Goal: Task Accomplishment & Management: Complete application form

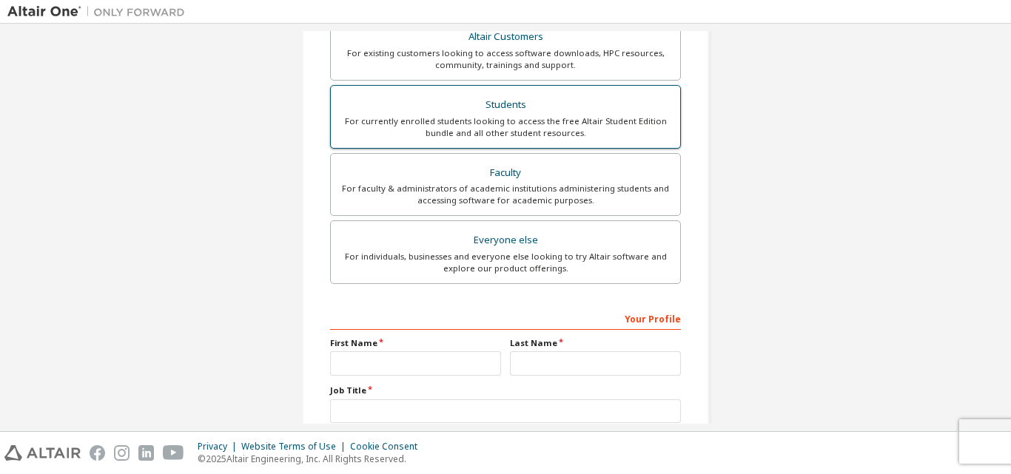
scroll to position [391, 0]
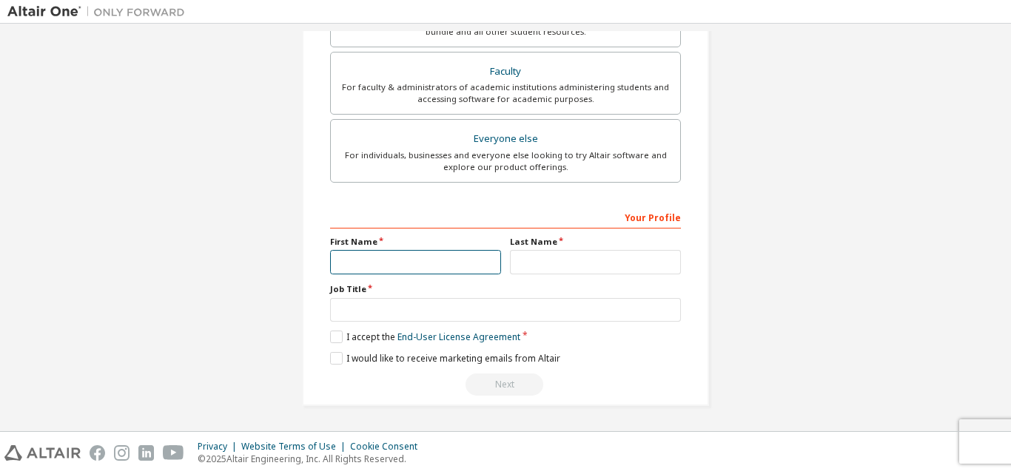
click at [405, 261] on input "text" at bounding box center [415, 262] width 171 height 24
click at [336, 341] on label "I accept the End-User License Agreement" at bounding box center [425, 337] width 190 height 13
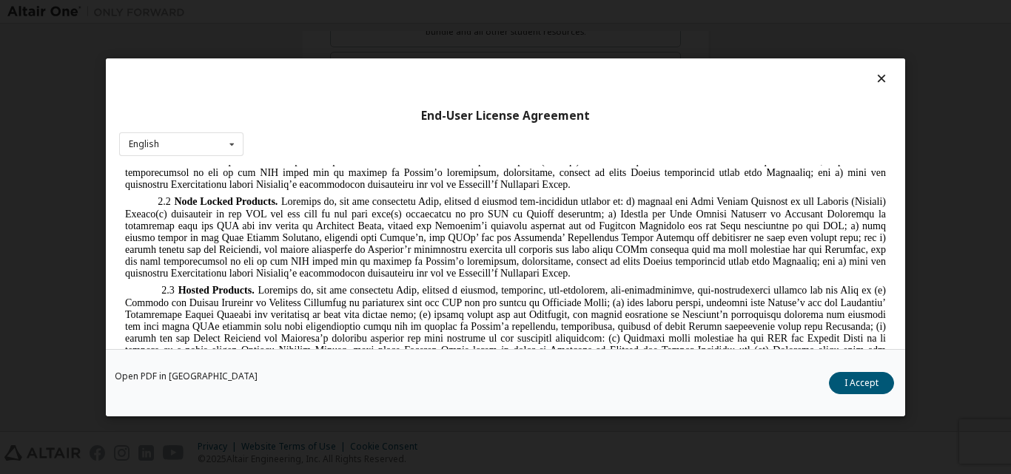
scroll to position [1171, 0]
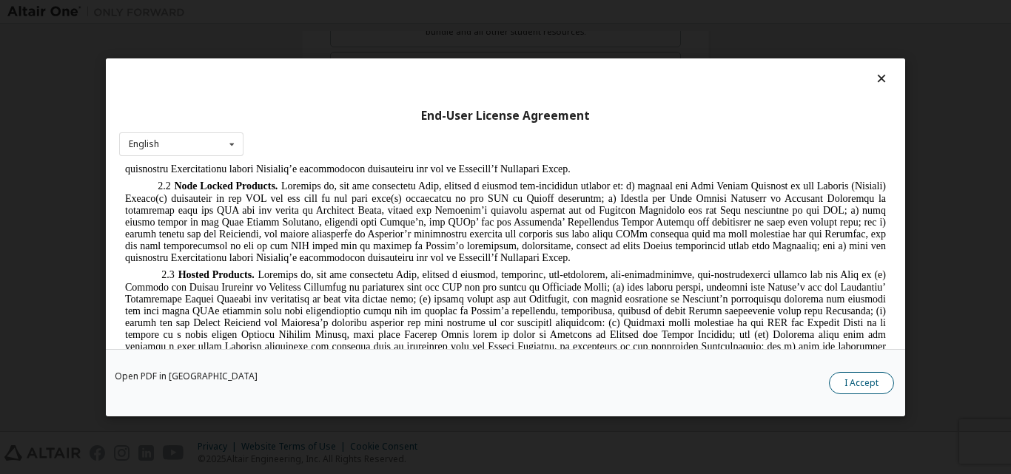
click at [884, 383] on button "I Accept" at bounding box center [861, 382] width 65 height 22
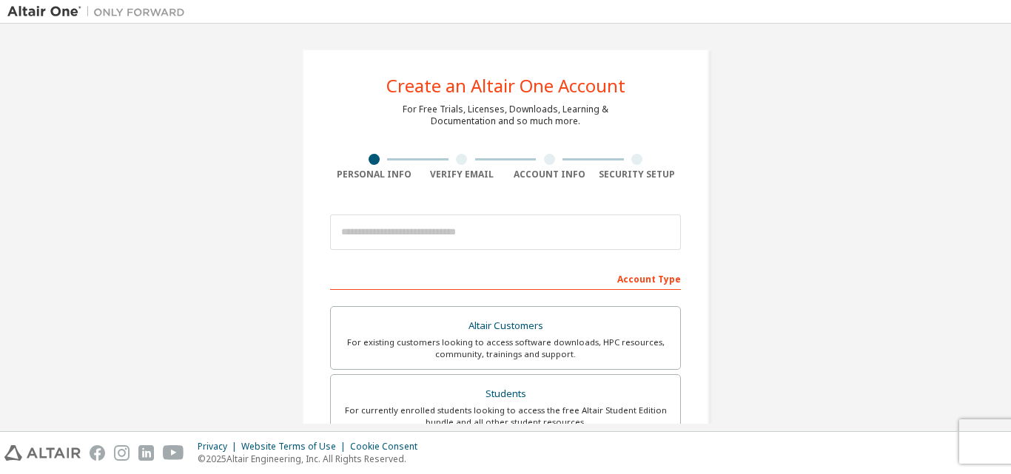
scroll to position [245, 0]
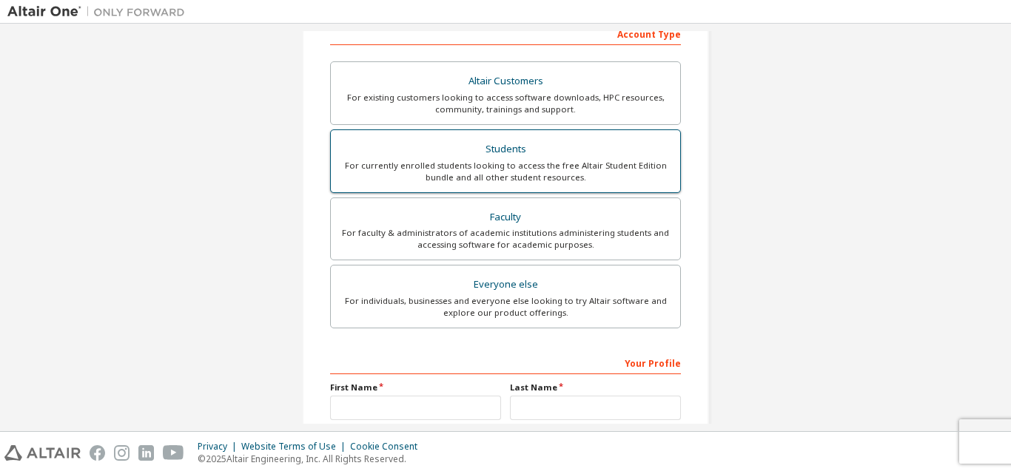
click at [519, 151] on div "Students" at bounding box center [506, 149] width 332 height 21
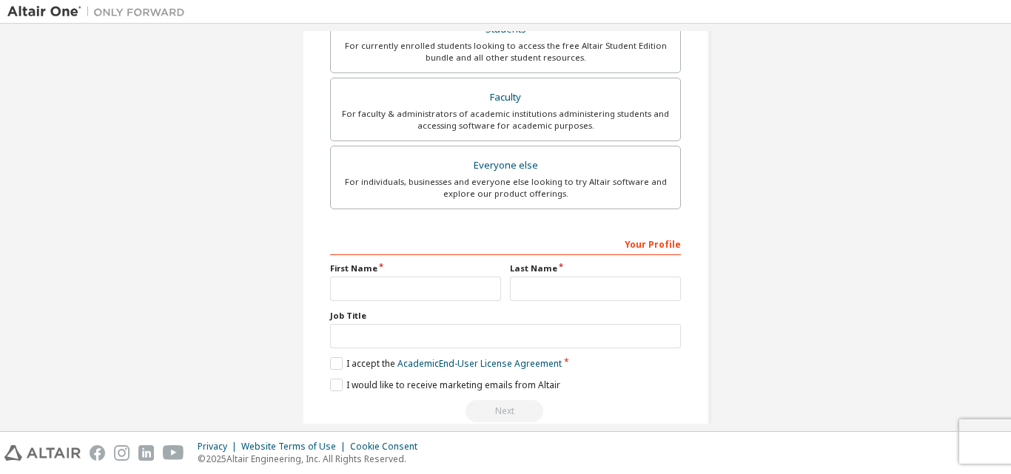
scroll to position [429, 0]
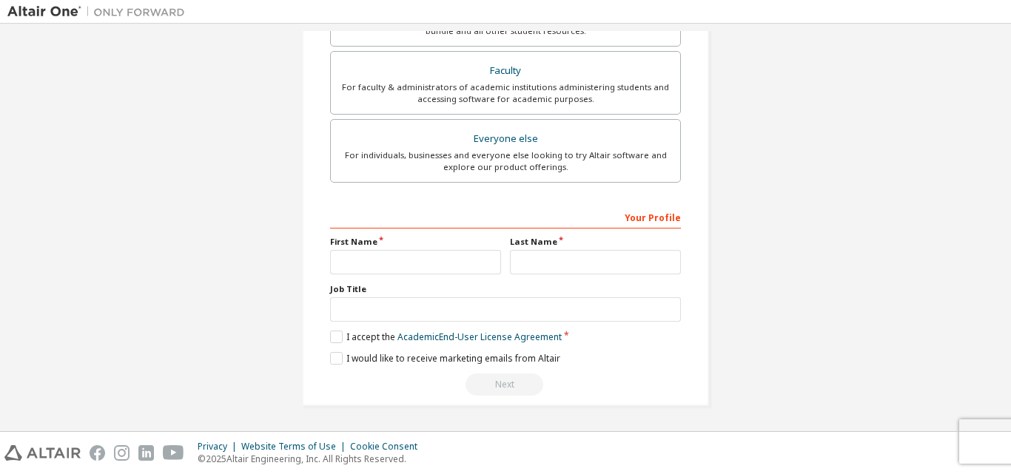
click at [380, 275] on div "**********" at bounding box center [505, 301] width 351 height 192
click at [393, 259] on input "text" at bounding box center [415, 262] width 171 height 24
type input "********"
click at [571, 261] on input "text" at bounding box center [595, 262] width 171 height 24
type input "*****"
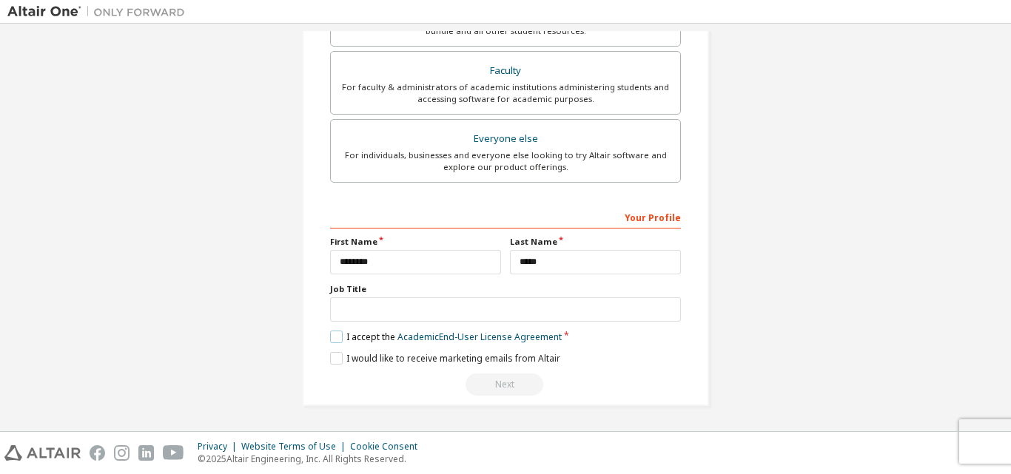
click at [332, 332] on label "I accept the Academic End-User License Agreement" at bounding box center [446, 337] width 232 height 13
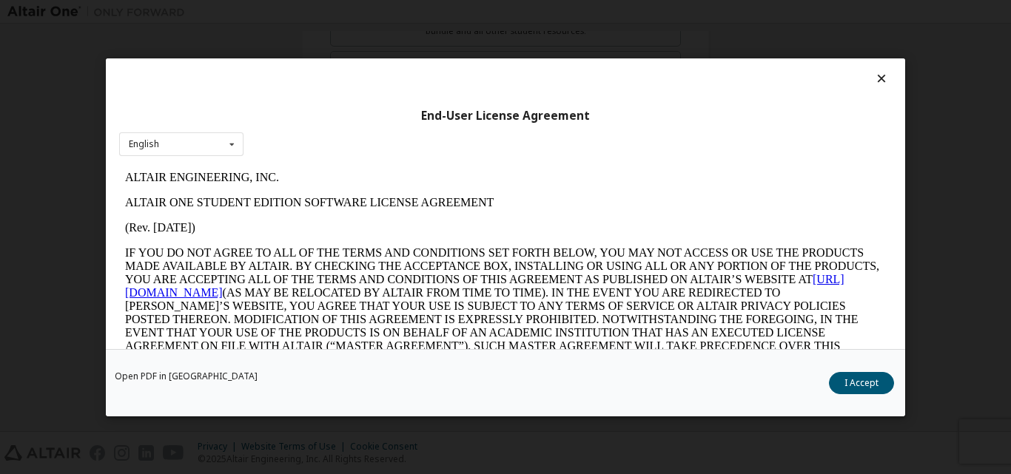
scroll to position [0, 0]
click at [878, 384] on button "I Accept" at bounding box center [861, 382] width 65 height 22
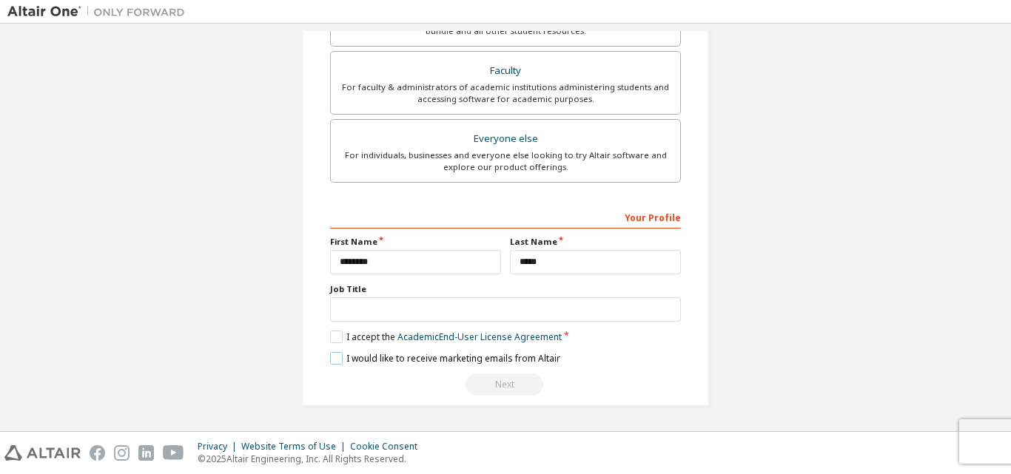
click at [331, 361] on label "I would like to receive marketing emails from Altair" at bounding box center [445, 358] width 230 height 13
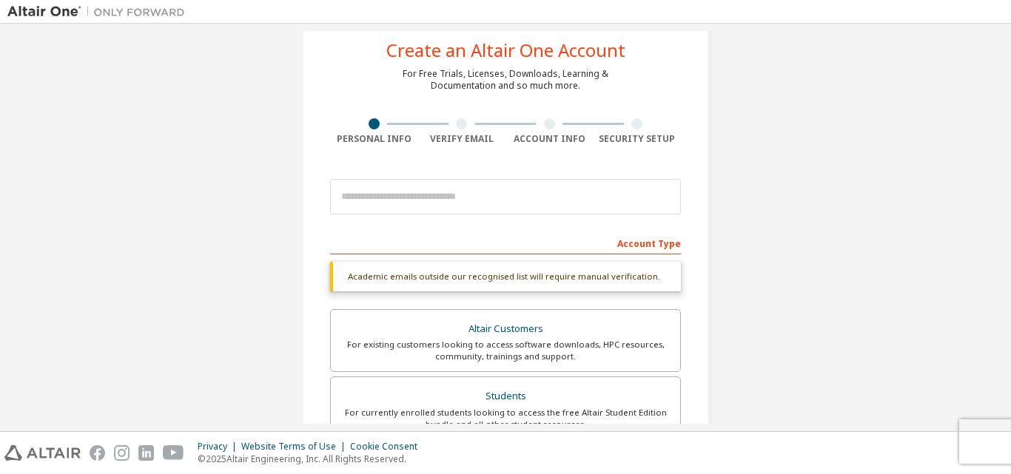
scroll to position [35, 0]
click at [643, 242] on div "Account Type" at bounding box center [505, 244] width 351 height 24
click at [452, 280] on div "Academic emails outside our recognised list will require manual verification." at bounding box center [505, 278] width 351 height 30
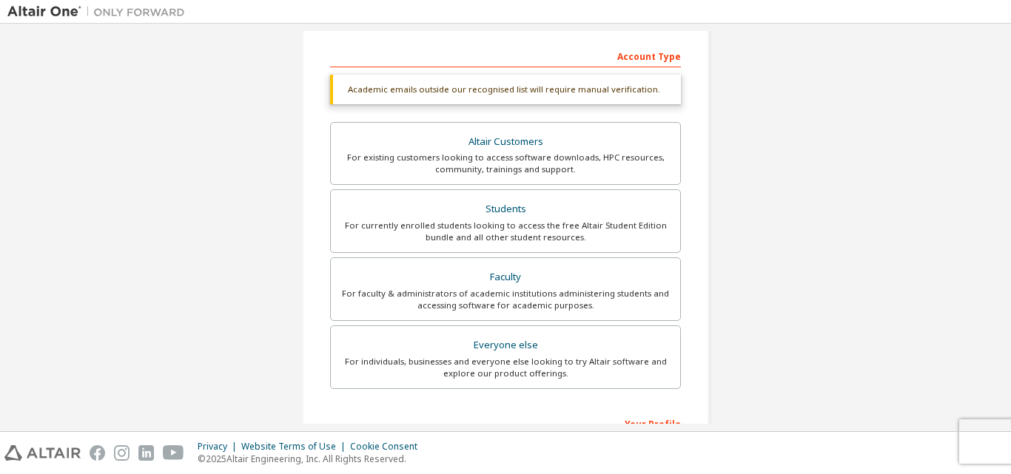
scroll to position [223, 0]
click at [498, 212] on div "Students" at bounding box center [506, 208] width 332 height 21
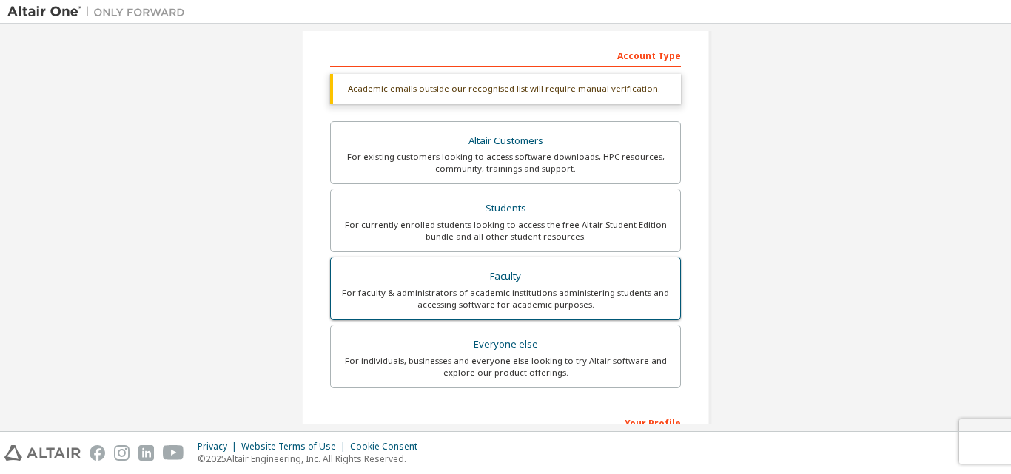
scroll to position [429, 0]
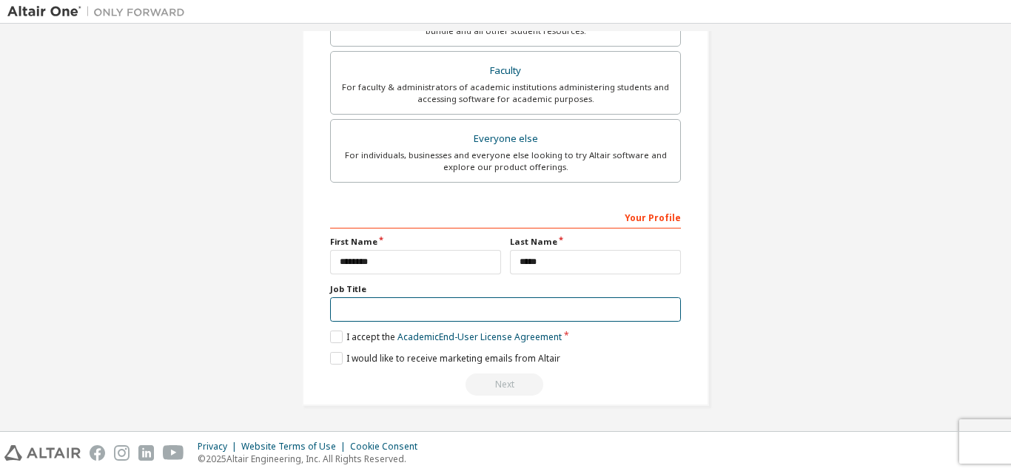
click at [445, 318] on input "text" at bounding box center [505, 309] width 351 height 24
type input "*******"
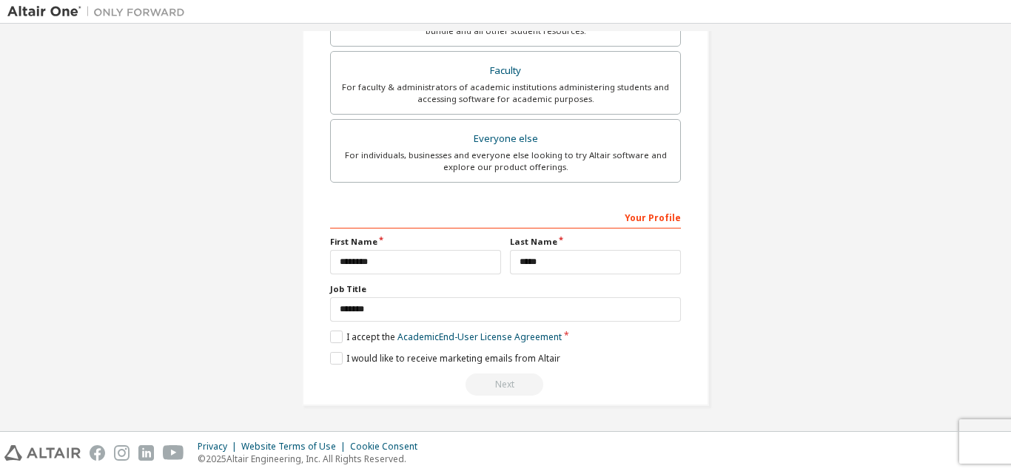
click at [517, 391] on div "Next" at bounding box center [505, 385] width 351 height 22
click at [648, 215] on div "Your Profile" at bounding box center [505, 217] width 351 height 24
click at [437, 215] on div "Your Profile" at bounding box center [505, 217] width 351 height 24
click at [468, 223] on div "Your Profile" at bounding box center [505, 217] width 351 height 24
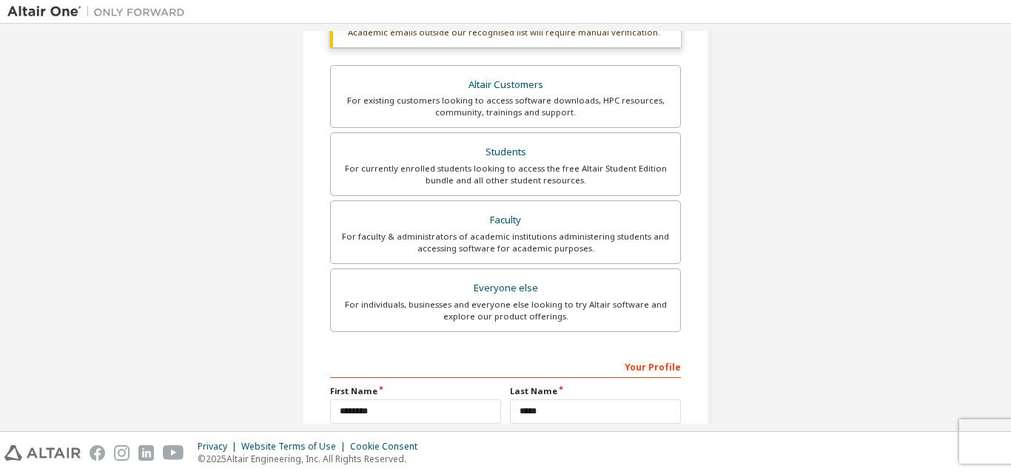
scroll to position [279, 0]
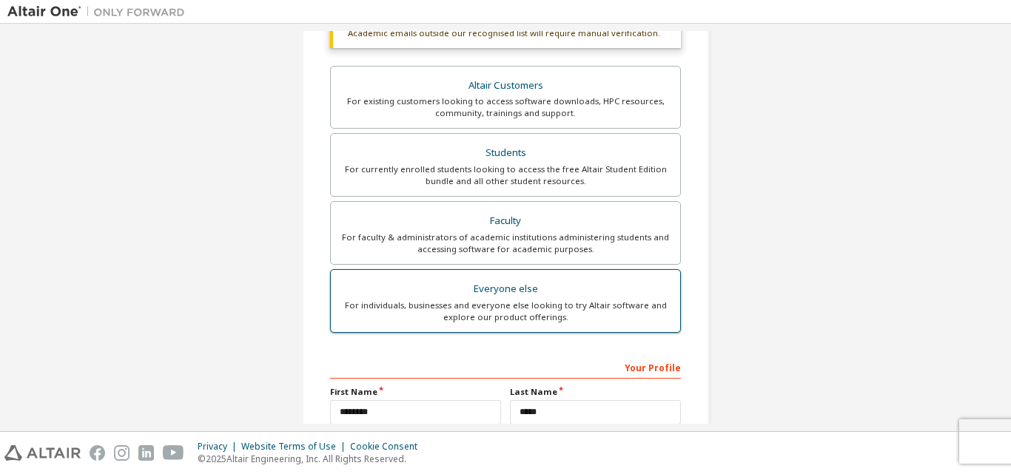
click at [482, 316] on div "For individuals, businesses and everyone else looking to try Altair software an…" at bounding box center [506, 312] width 332 height 24
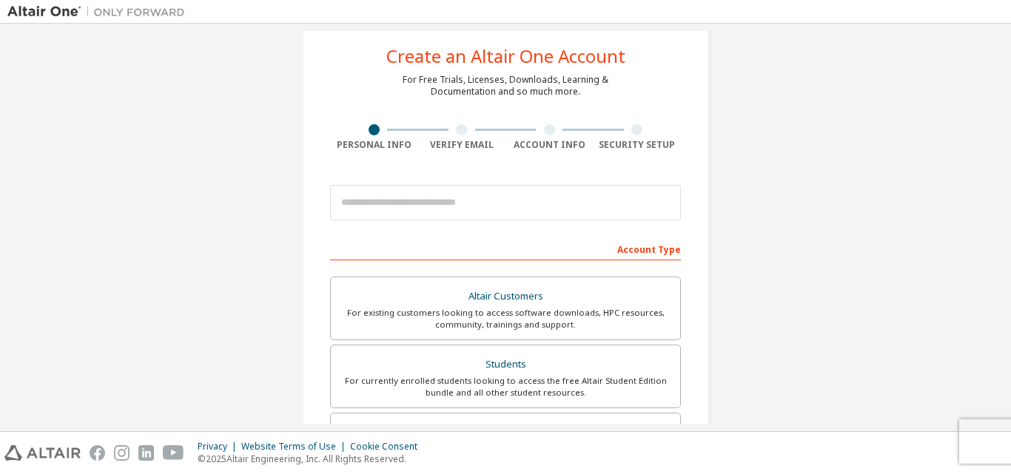
scroll to position [29, 0]
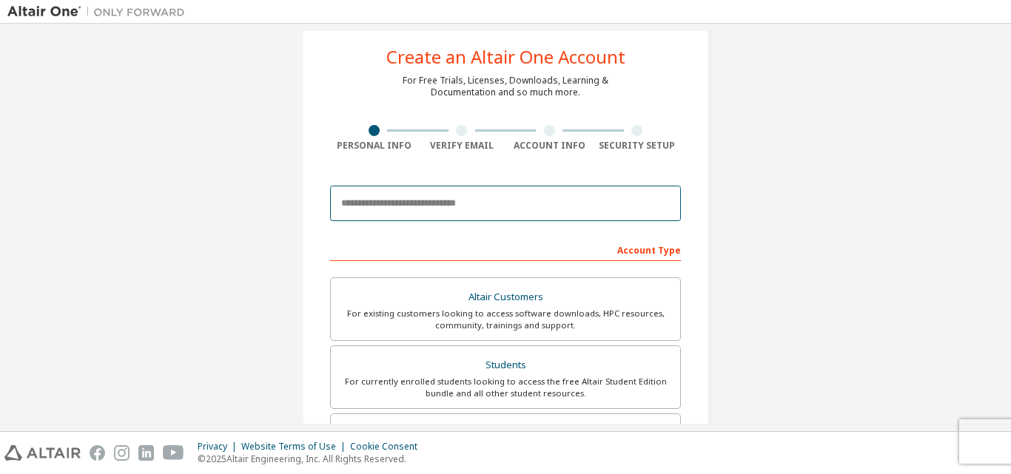
click at [459, 202] on input "email" at bounding box center [505, 204] width 351 height 36
type input "**********"
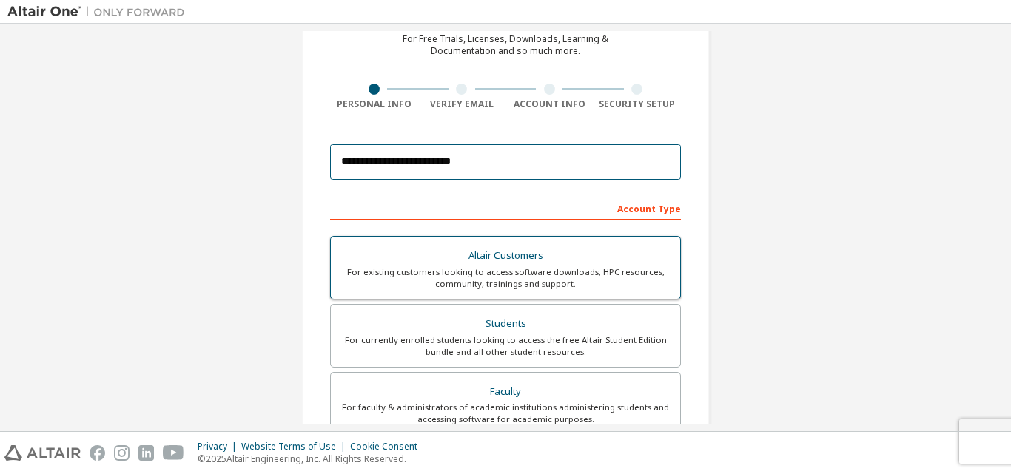
scroll to position [391, 0]
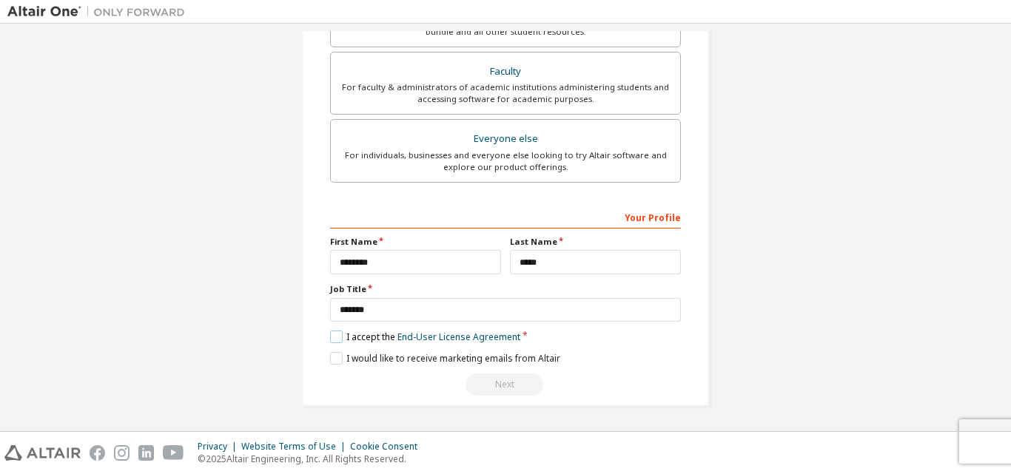
click at [330, 334] on label "I accept the End-User License Agreement" at bounding box center [425, 337] width 190 height 13
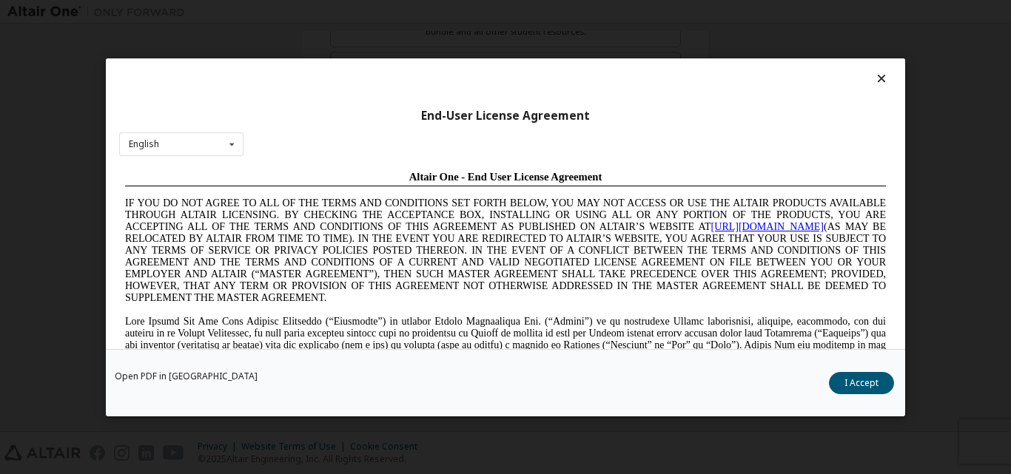
scroll to position [0, 0]
click at [851, 386] on button "I Accept" at bounding box center [861, 382] width 65 height 22
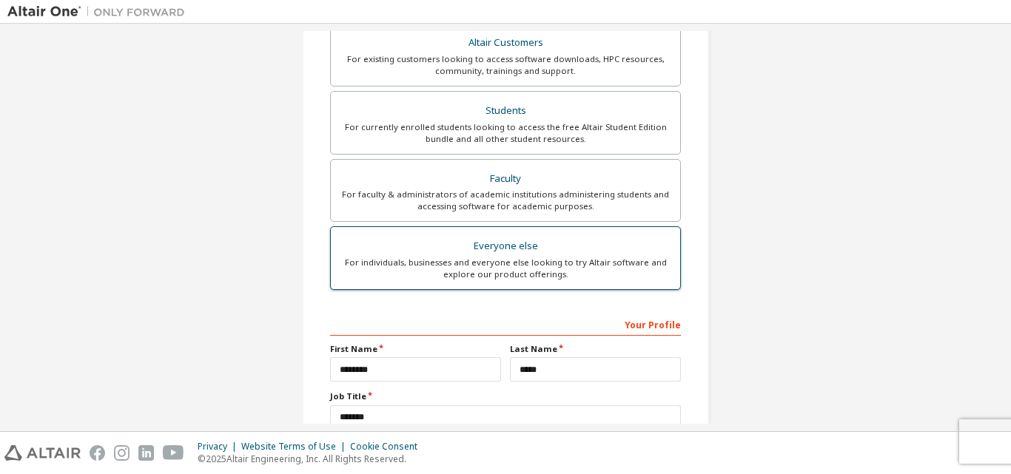
scroll to position [274, 0]
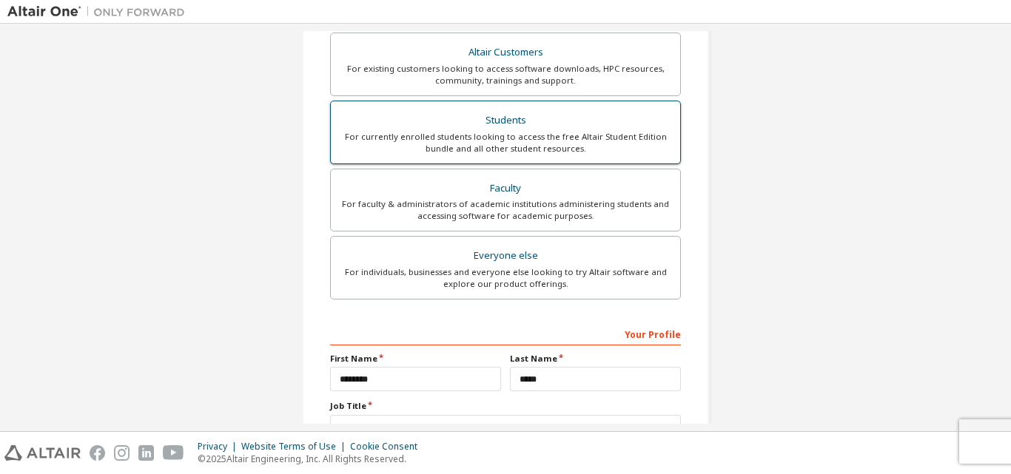
click at [397, 135] on div "For currently enrolled students looking to access the free Altair Student Editi…" at bounding box center [506, 143] width 332 height 24
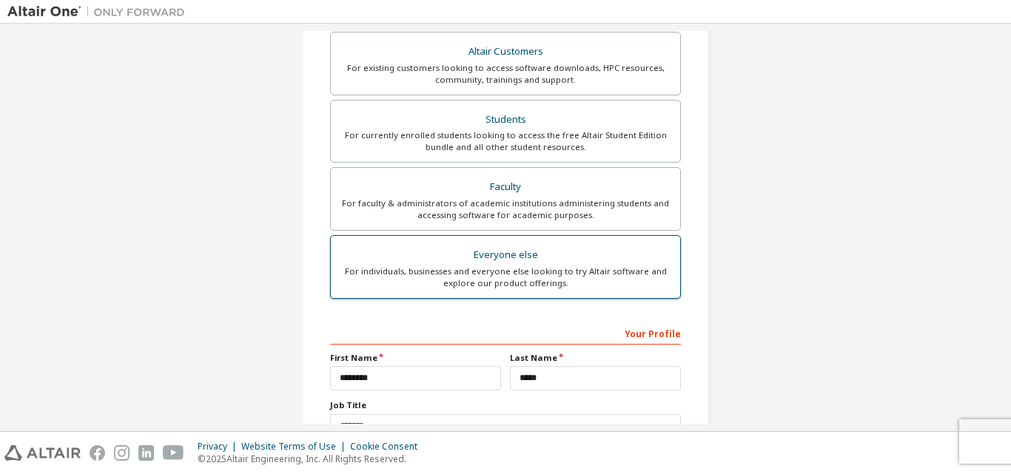
click at [509, 255] on div "Everyone else" at bounding box center [506, 255] width 332 height 21
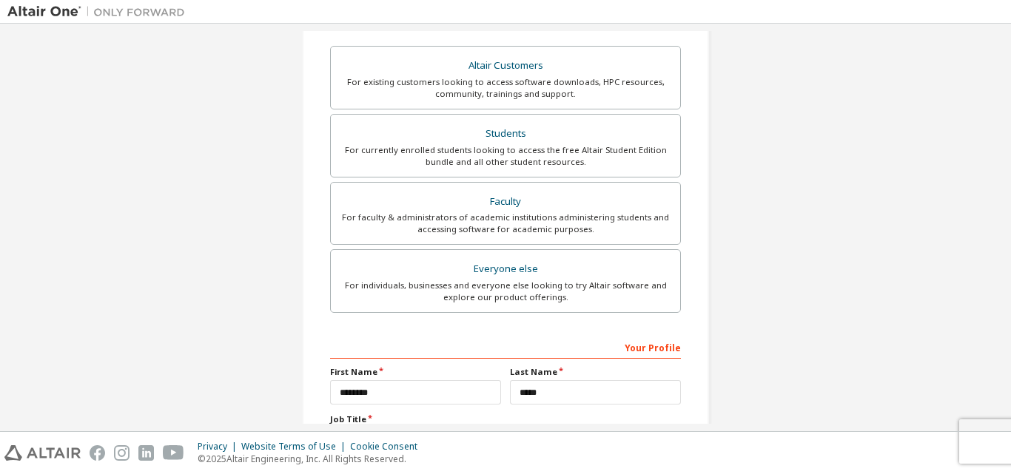
scroll to position [258, 0]
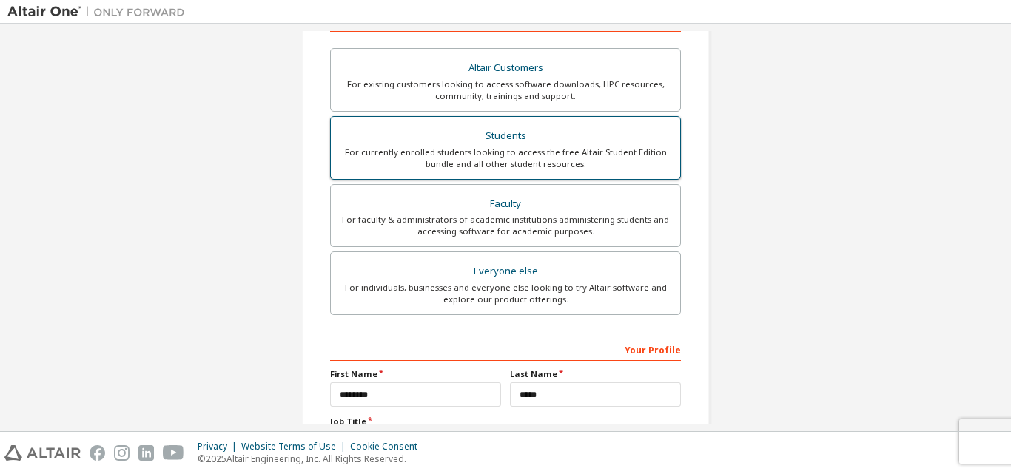
click at [551, 144] on div "Students" at bounding box center [506, 136] width 332 height 21
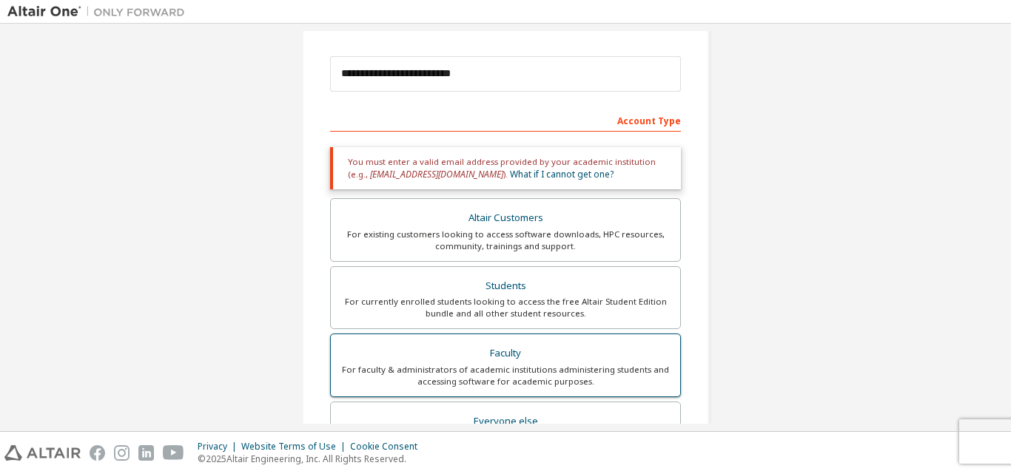
scroll to position [158, 0]
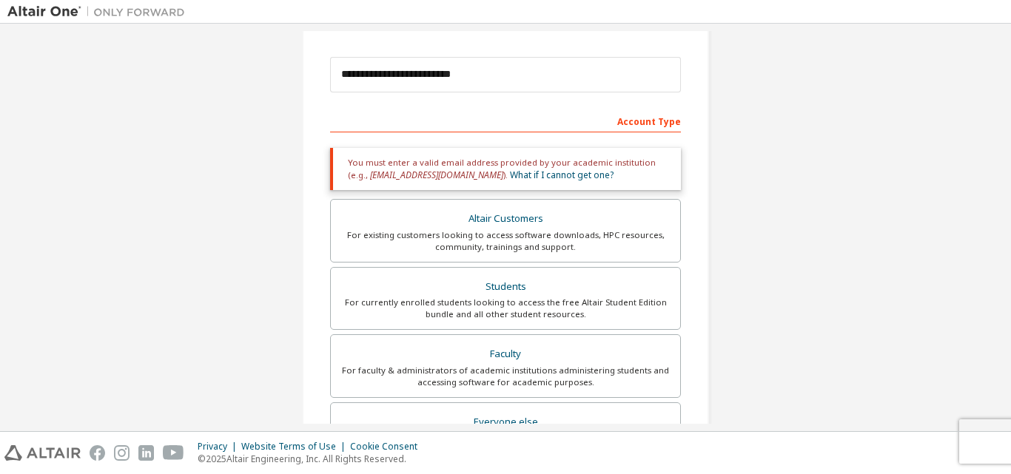
click at [457, 122] on div "Account Type" at bounding box center [505, 121] width 351 height 24
click at [423, 133] on div "Account Type Academic emails outside our recognised list will require manual ve…" at bounding box center [505, 394] width 351 height 571
click at [445, 117] on div "Account Type" at bounding box center [505, 121] width 351 height 24
click at [526, 124] on div "Account Type" at bounding box center [505, 121] width 351 height 24
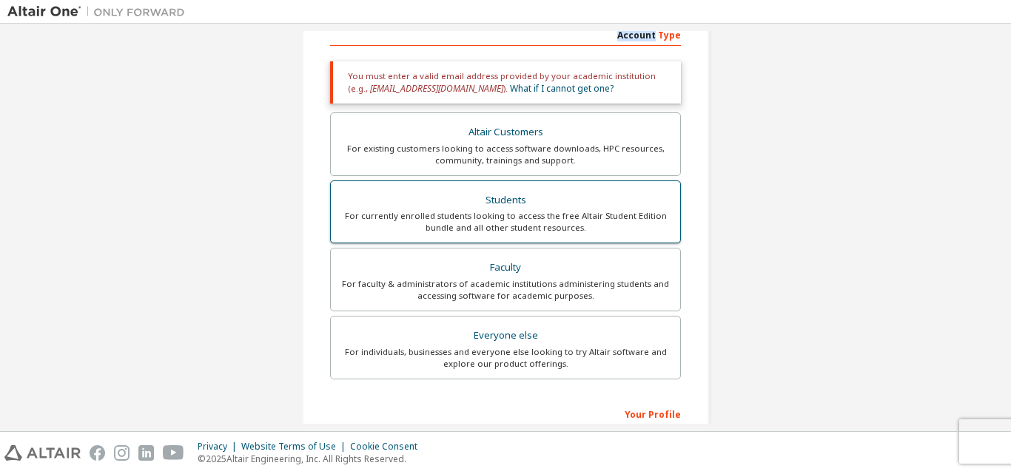
scroll to position [246, 0]
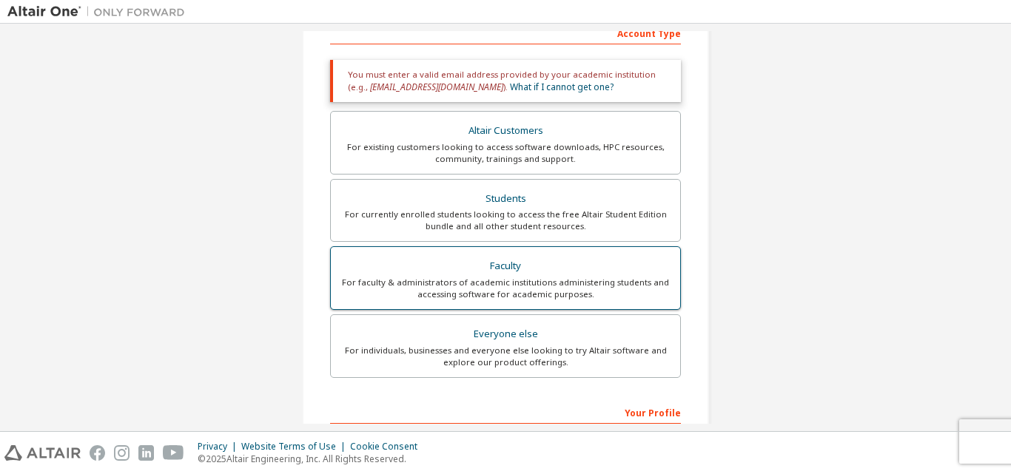
click at [550, 273] on div "Faculty" at bounding box center [506, 266] width 332 height 21
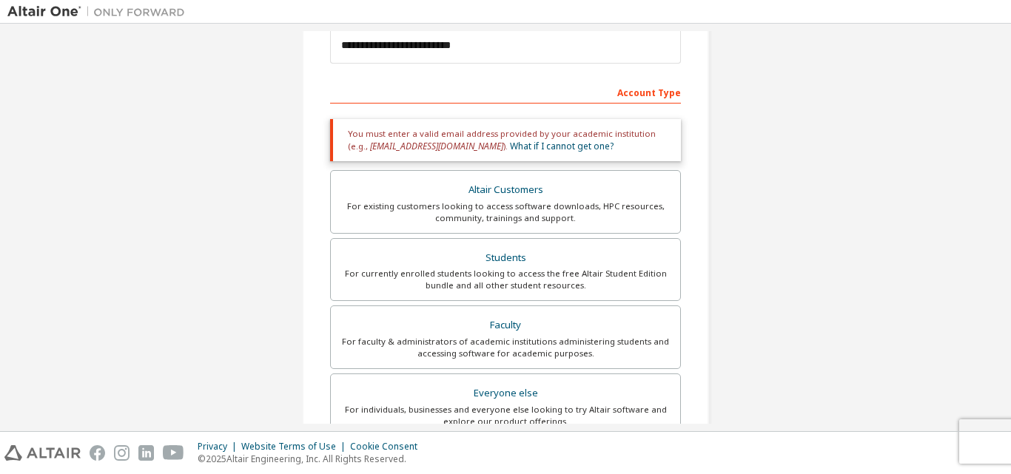
scroll to position [185, 0]
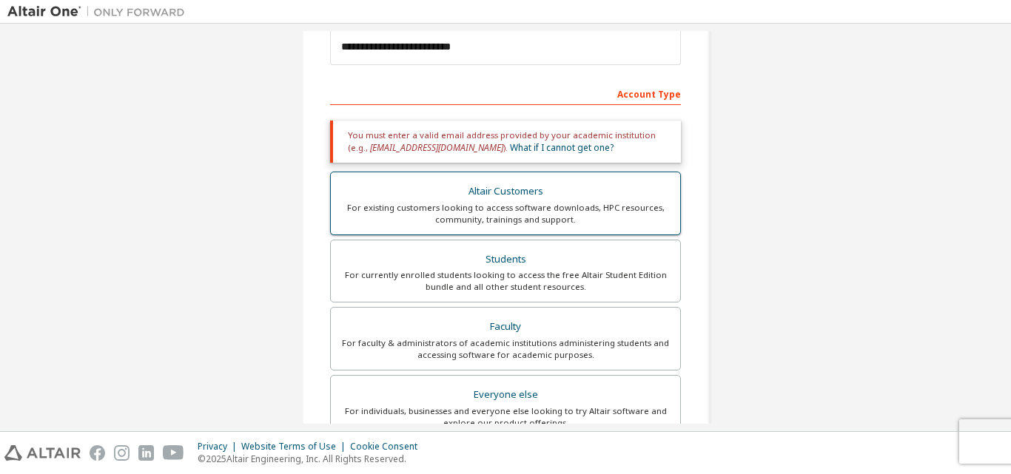
click at [491, 187] on div "Altair Customers" at bounding box center [506, 191] width 332 height 21
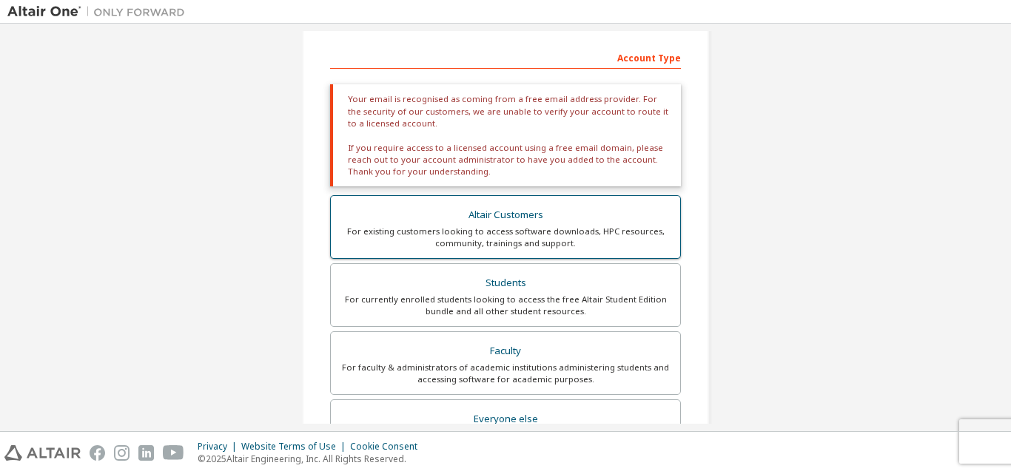
scroll to position [209, 0]
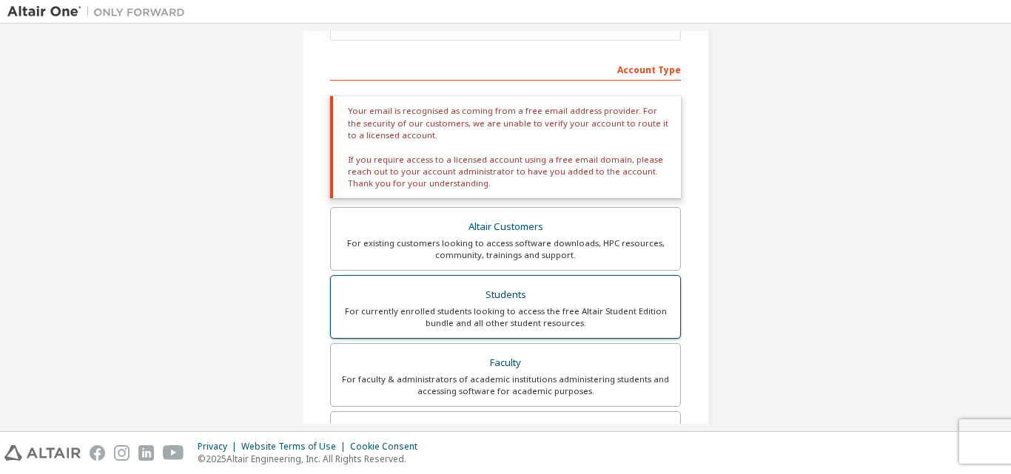
click at [505, 315] on div "For currently enrolled students looking to access the free Altair Student Editi…" at bounding box center [506, 318] width 332 height 24
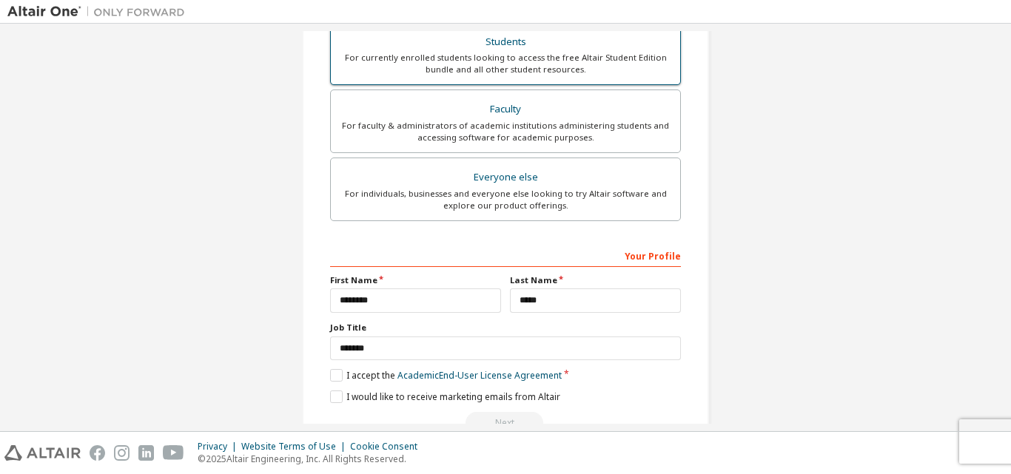
scroll to position [405, 0]
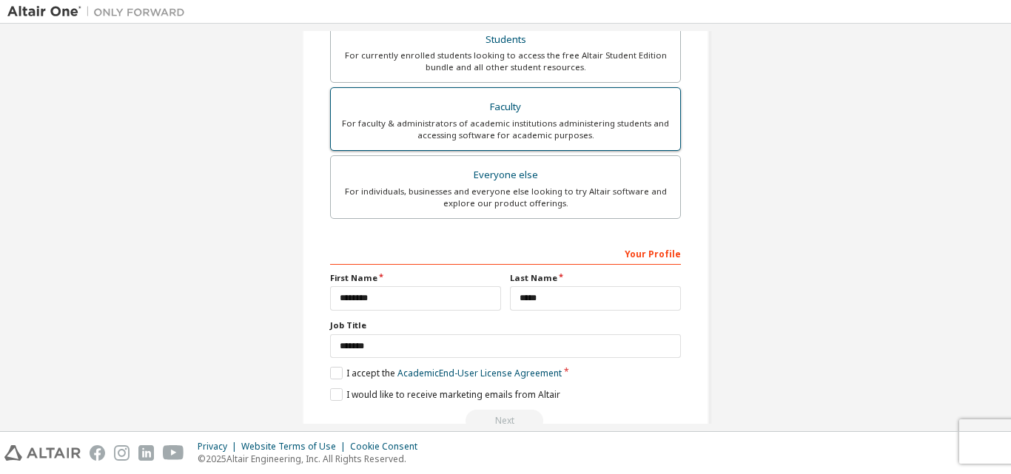
click at [545, 103] on div "Faculty" at bounding box center [506, 107] width 332 height 21
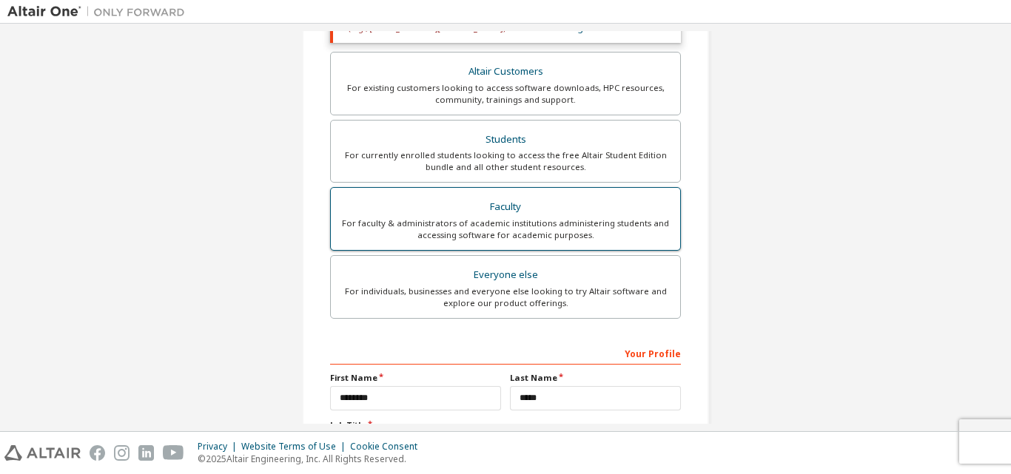
scroll to position [304, 0]
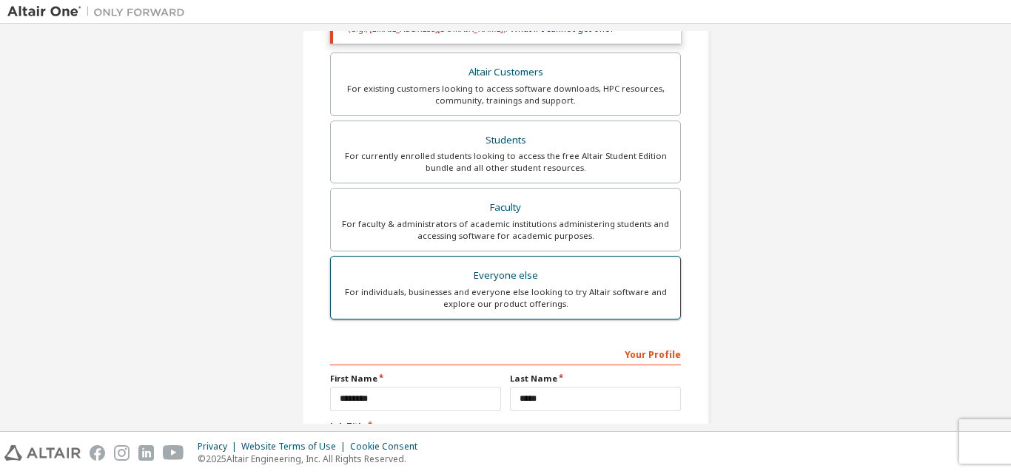
click at [492, 306] on div "For individuals, businesses and everyone else looking to try Altair software an…" at bounding box center [506, 298] width 332 height 24
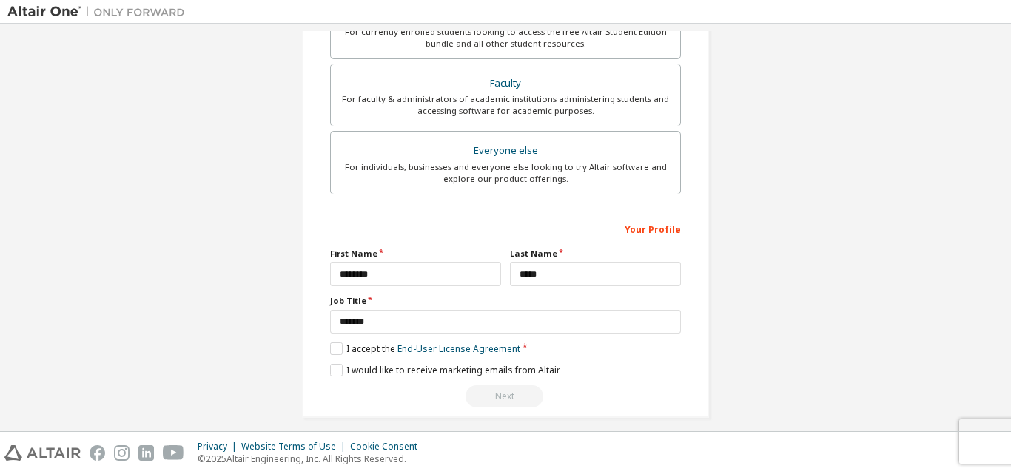
scroll to position [378, 0]
